Goal: Information Seeking & Learning: Learn about a topic

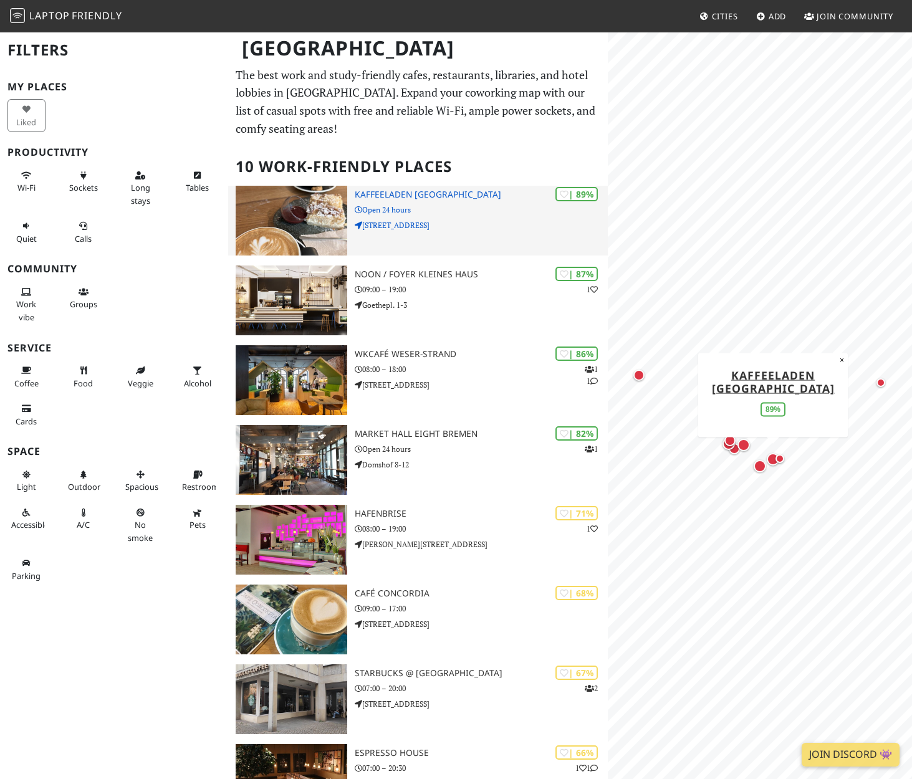
click at [431, 193] on h3 "Kaffeeladen [GEOGRAPHIC_DATA]" at bounding box center [481, 194] width 253 height 11
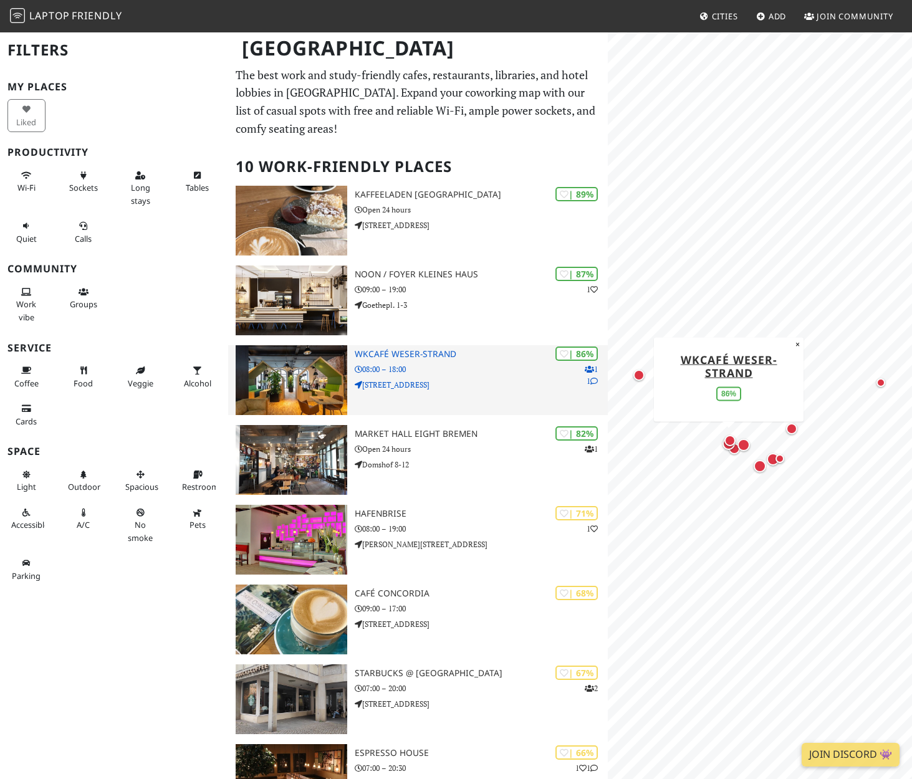
click at [308, 390] on img at bounding box center [292, 380] width 112 height 70
click at [375, 385] on p "Langenstraße 6-8" at bounding box center [481, 385] width 253 height 12
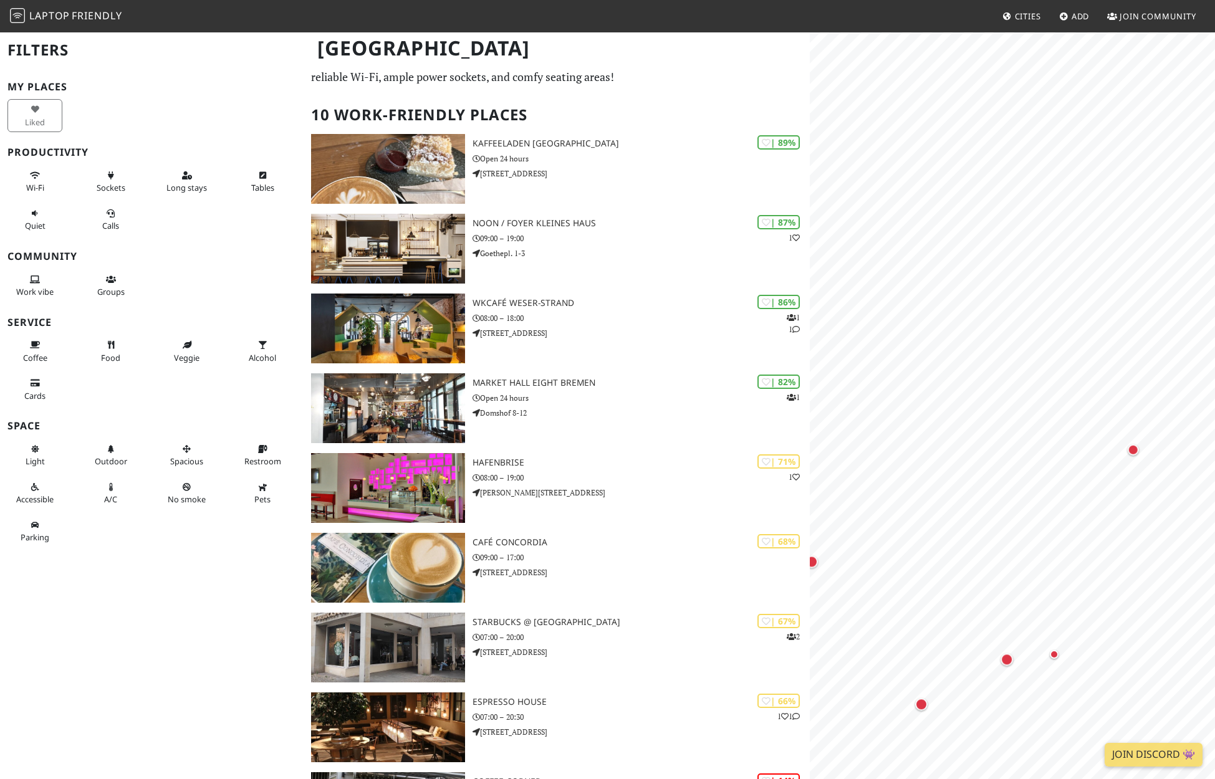
click at [911, 466] on html "Laptop Friendly Cities Add Join Community Bremen Filters My Places Liked Produc…" at bounding box center [607, 355] width 1215 height 779
click at [911, 375] on link "Café Concordia" at bounding box center [1133, 378] width 106 height 15
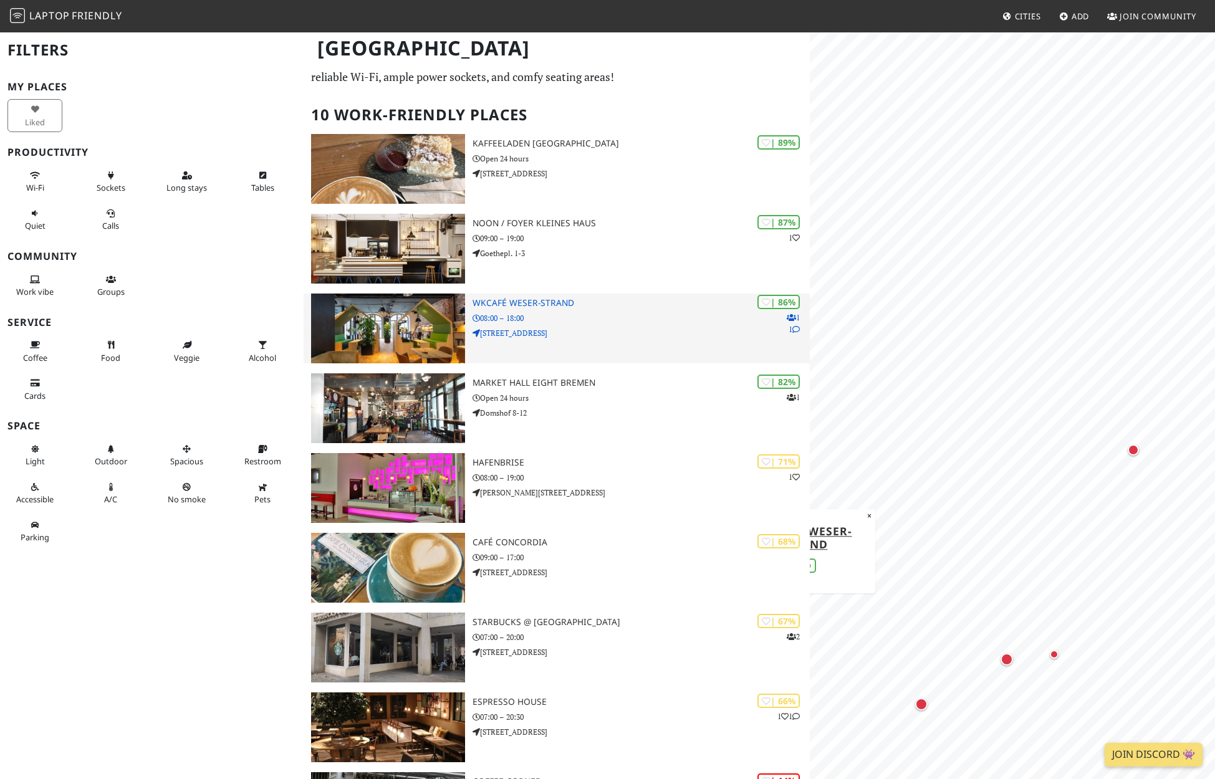
click at [510, 299] on h3 "WKcafé WESER-Strand" at bounding box center [640, 303] width 337 height 11
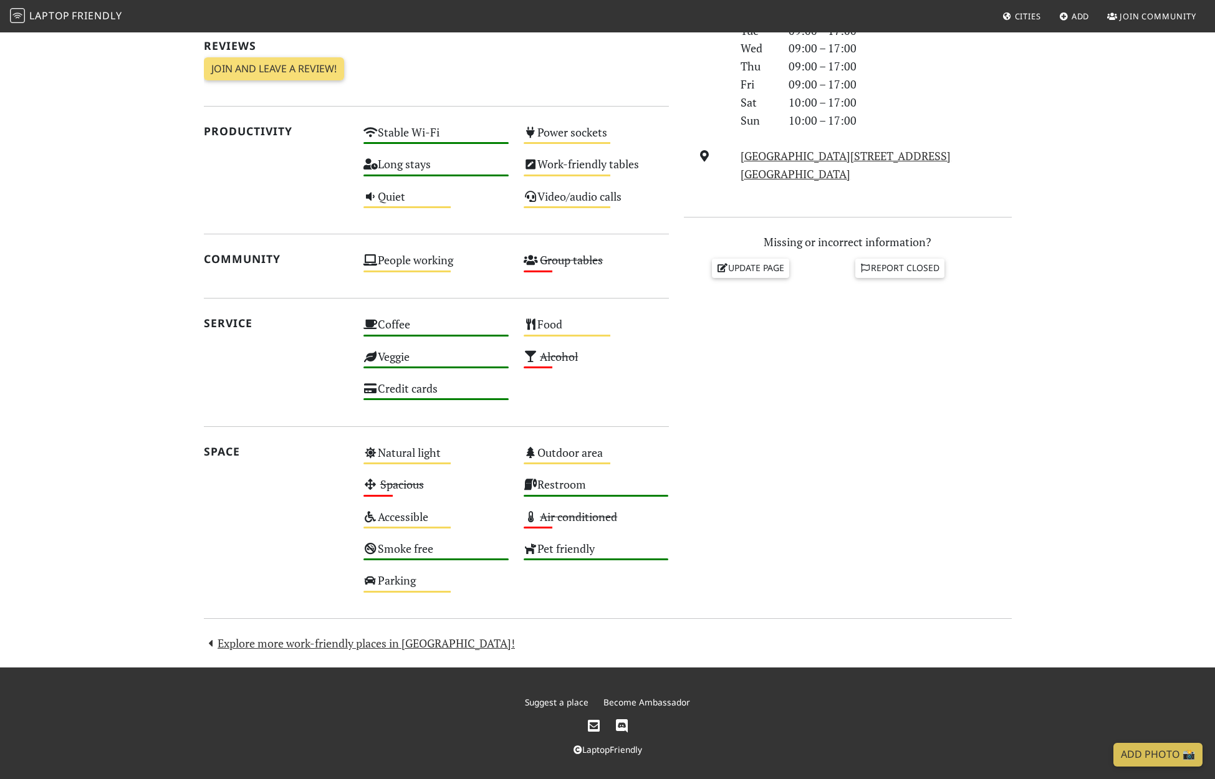
scroll to position [392, 0]
click at [415, 579] on div "Parking Medium" at bounding box center [436, 587] width 160 height 32
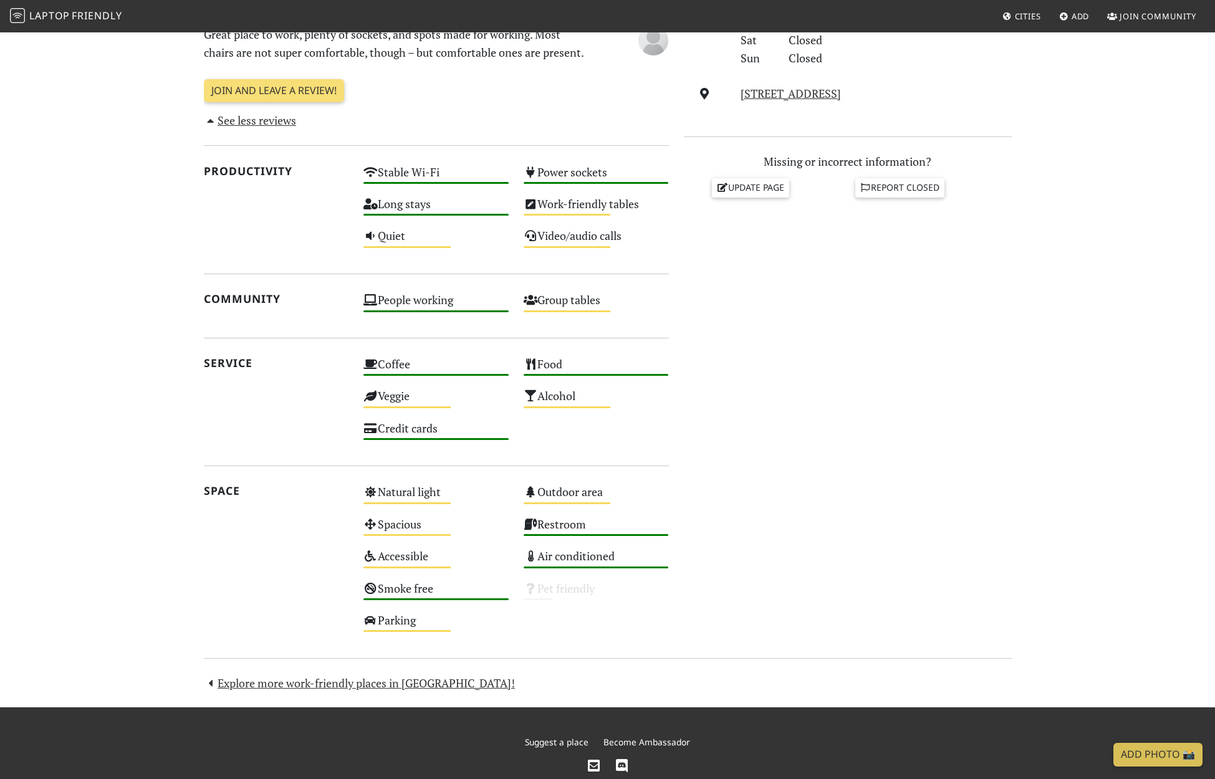
scroll to position [456, 0]
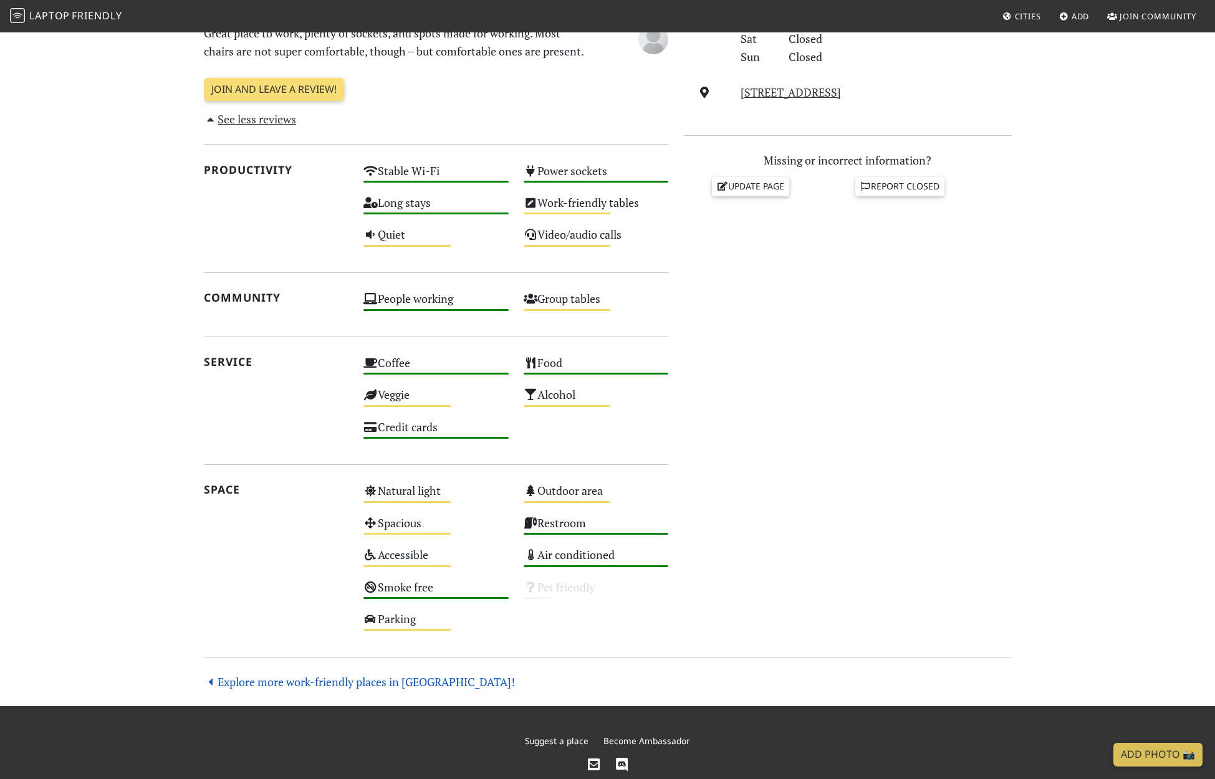
click at [268, 679] on link "Explore more work-friendly places in [GEOGRAPHIC_DATA]!" at bounding box center [360, 681] width 312 height 15
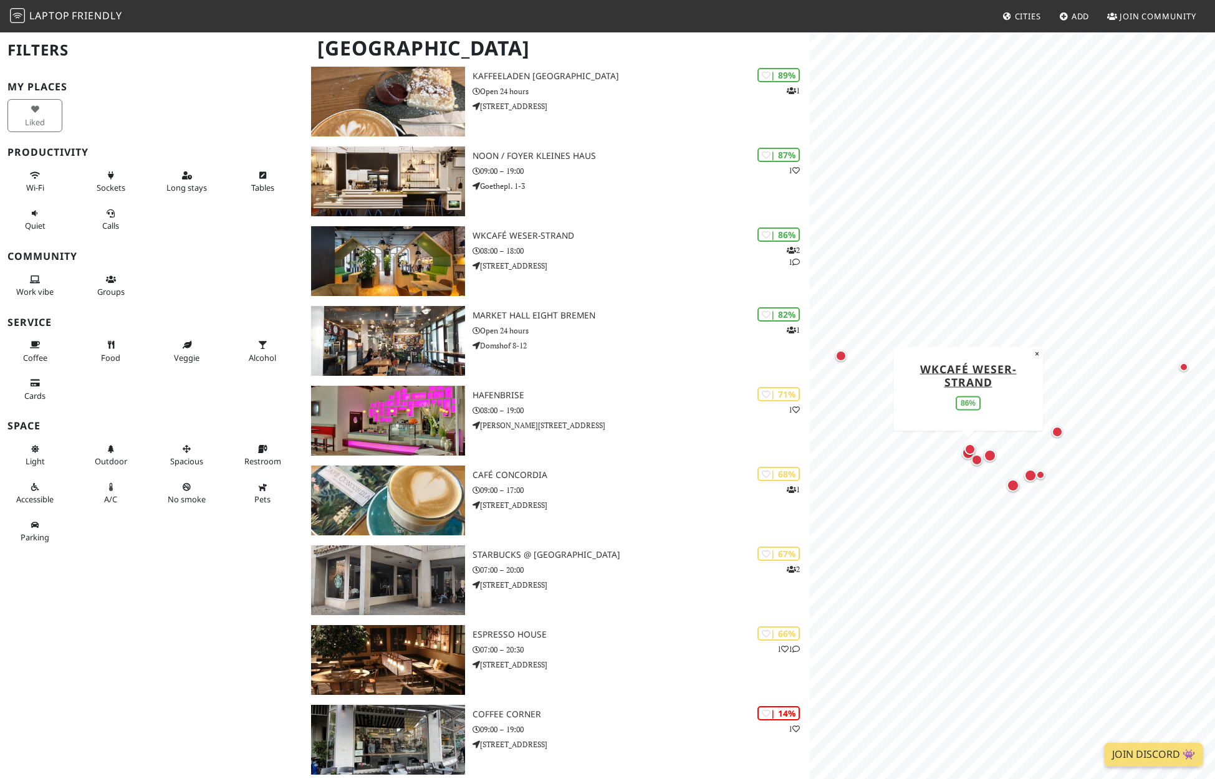
scroll to position [100, 0]
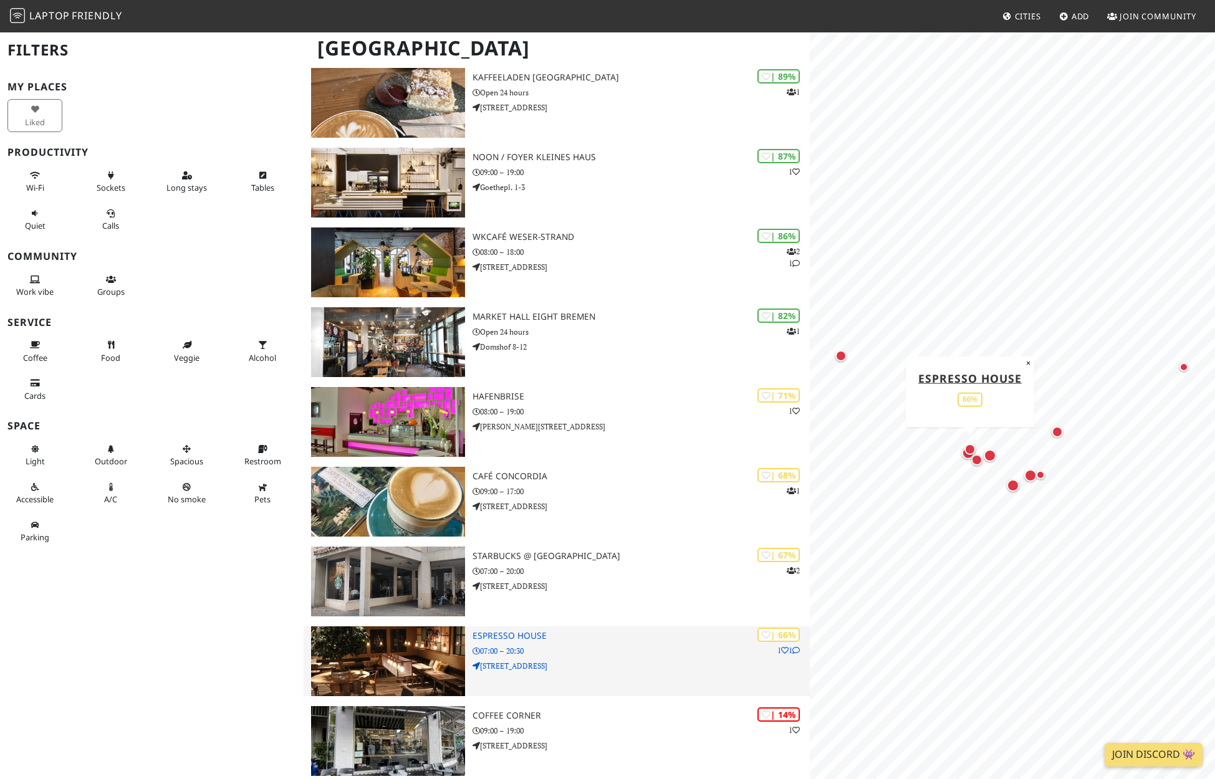
click at [504, 637] on h3 "Espresso House" at bounding box center [640, 636] width 337 height 11
